Goal: Use online tool/utility: Use online tool/utility

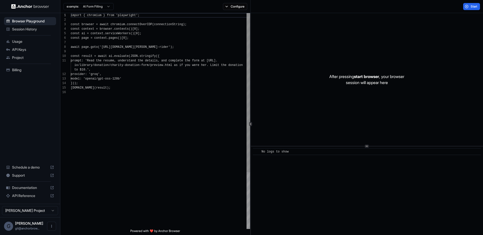
scroll to position [45, 0]
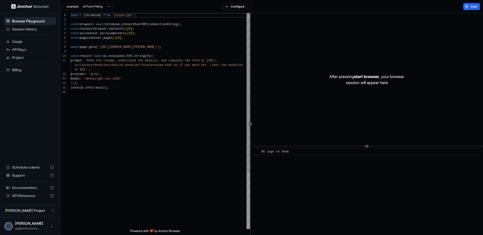
type textarea "**********"
click at [127, 117] on div "import { chromium } from 'playwright' ; const browser = await chromium . connec…" at bounding box center [160, 159] width 179 height 293
click at [18, 48] on span "API Keys" at bounding box center [33, 49] width 42 height 5
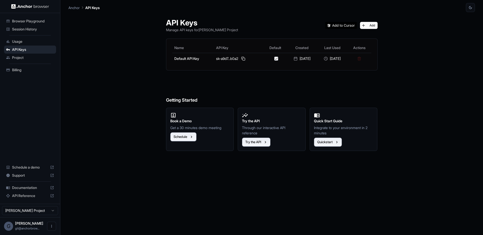
click at [15, 22] on span "Browser Playground" at bounding box center [33, 21] width 42 height 5
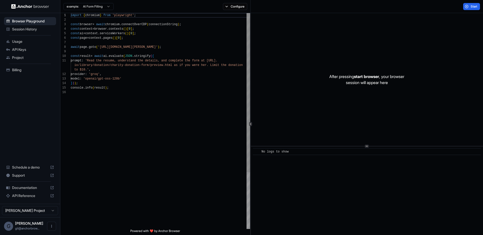
scroll to position [45, 0]
click at [476, 8] on span "Start" at bounding box center [474, 7] width 7 height 4
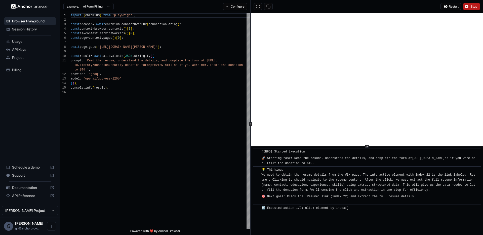
click at [469, 8] on button "Stop" at bounding box center [471, 6] width 17 height 7
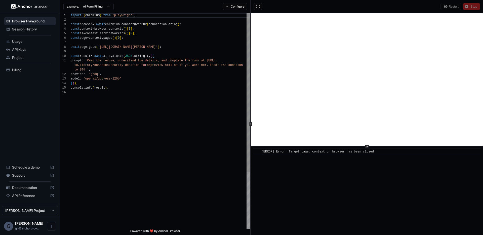
type textarea "**********"
click at [94, 107] on div "import { chromium } from 'playwright' ; const browser = await chromium . connec…" at bounding box center [160, 159] width 179 height 293
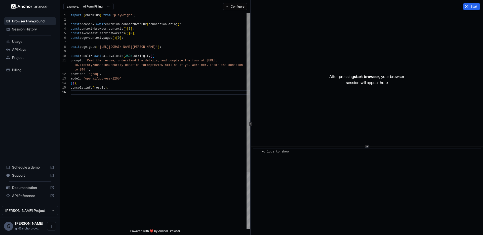
click at [104, 141] on div "import { chromium } from 'playwright' ; const browser = await chromium . connec…" at bounding box center [160, 159] width 179 height 293
click at [230, 160] on div "import { chromium } from 'playwright' ; const browser = await chromium . connec…" at bounding box center [160, 159] width 179 height 293
click at [115, 137] on div "import { chromium } from 'playwright' ; const browser = await chromium . connec…" at bounding box center [160, 159] width 179 height 293
